Goal: Find specific page/section: Find specific page/section

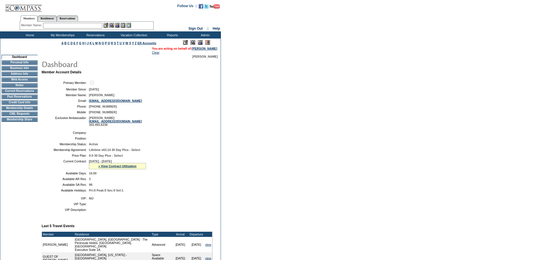
scroll to position [169, 0]
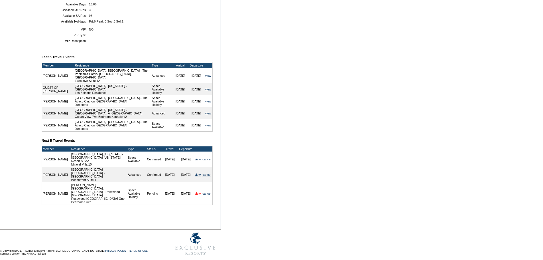
click at [197, 195] on link "view" at bounding box center [198, 193] width 6 height 3
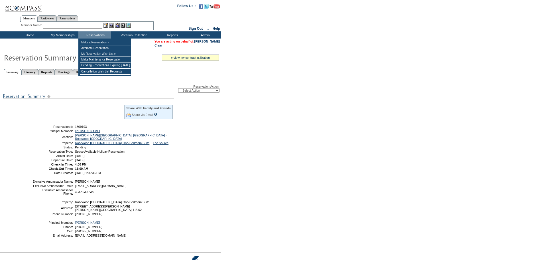
click at [95, 27] on input "text" at bounding box center [72, 26] width 59 height 6
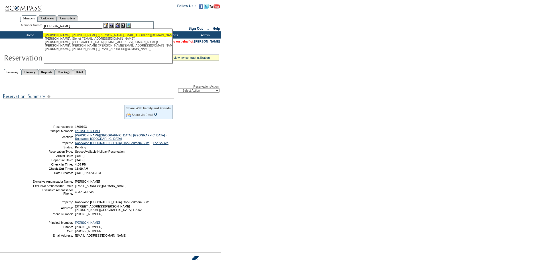
click at [93, 35] on div "Bowen , Dan (dan@dempseyventures.com)" at bounding box center [108, 34] width 126 height 3
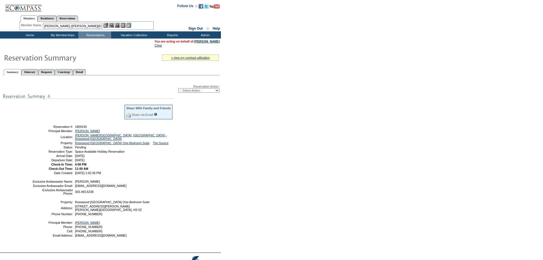
scroll to position [0, 11]
drag, startPoint x: 58, startPoint y: 26, endPoint x: 198, endPoint y: 27, distance: 140.1
click at [198, 27] on tr "Members Residences Reservations Member Name: Bowen, Dan (dan@dempseyventures.co…" at bounding box center [110, 22] width 221 height 20
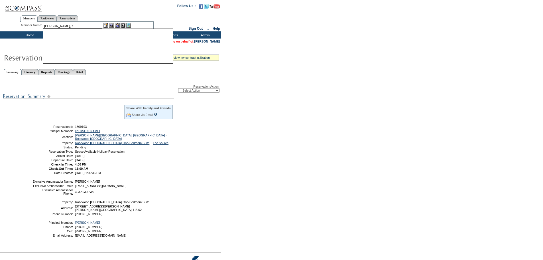
type input "Bowen, Ted (tbowen@hightoweradvisors.com)"
